Goal: Check status: Check status

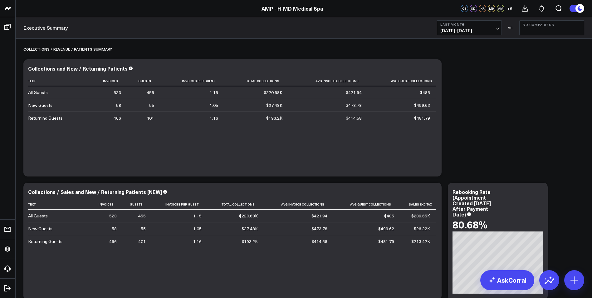
click at [476, 30] on span "[DATE] - [DATE]" at bounding box center [469, 30] width 58 height 5
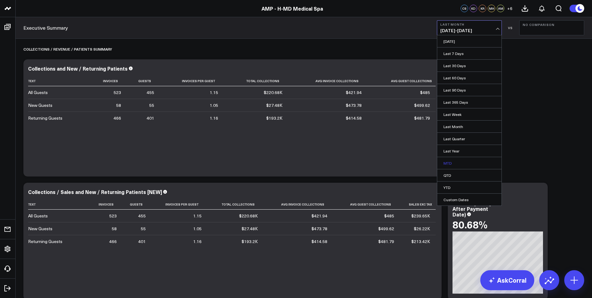
scroll to position [31, 0]
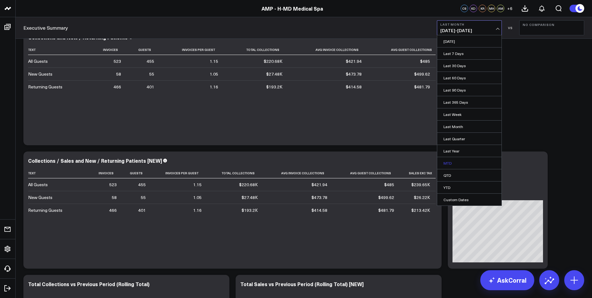
click at [470, 165] on link "MTD" at bounding box center [469, 163] width 64 height 12
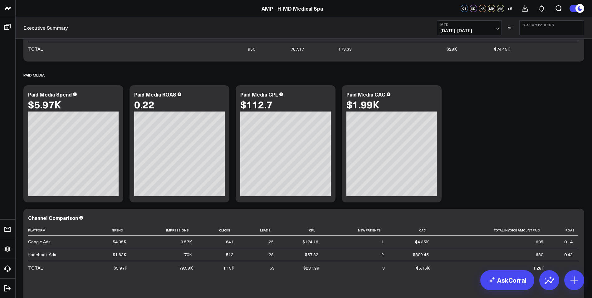
scroll to position [2153, 0]
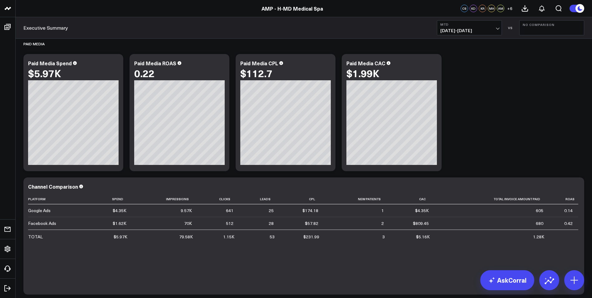
click at [497, 30] on span "[DATE] - [DATE]" at bounding box center [469, 30] width 58 height 5
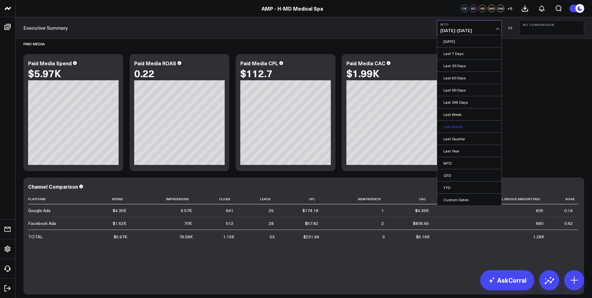
click at [470, 126] on link "Last Month" at bounding box center [469, 126] width 64 height 12
